Goal: Information Seeking & Learning: Check status

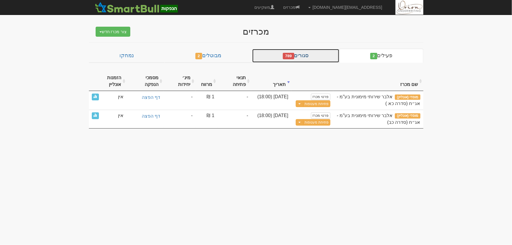
click at [315, 56] on link "סגורים 789" at bounding box center [295, 56] width 87 height 14
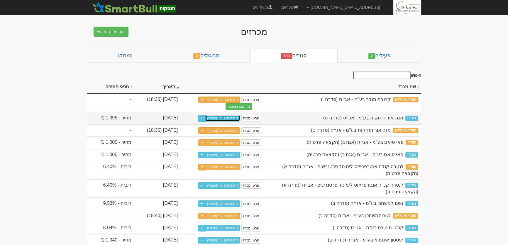
click at [240, 115] on link "דוחות סופיים (ציבורי)" at bounding box center [222, 118] width 35 height 6
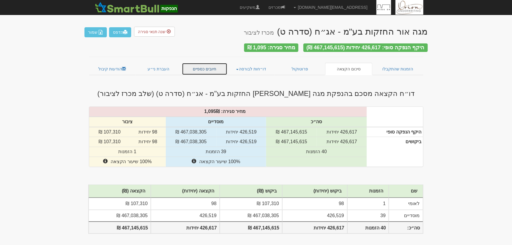
click at [208, 66] on link "חיובים כספיים" at bounding box center [205, 69] width 46 height 12
